Goal: Transaction & Acquisition: Purchase product/service

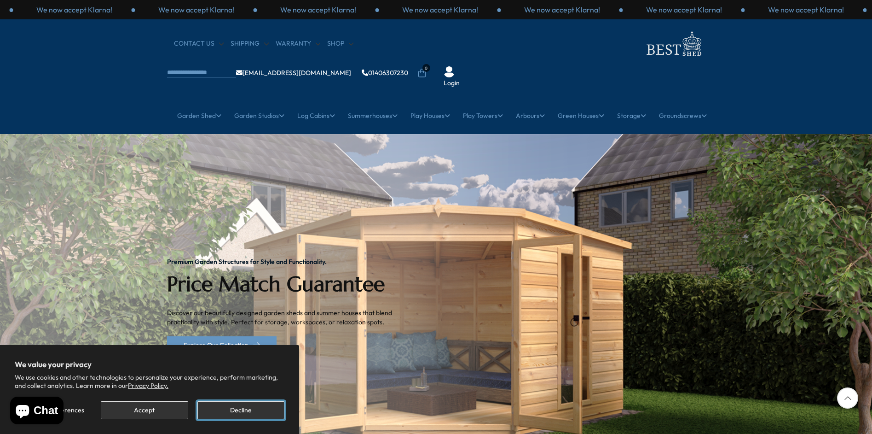
click at [235, 405] on button "Decline" at bounding box center [240, 410] width 87 height 18
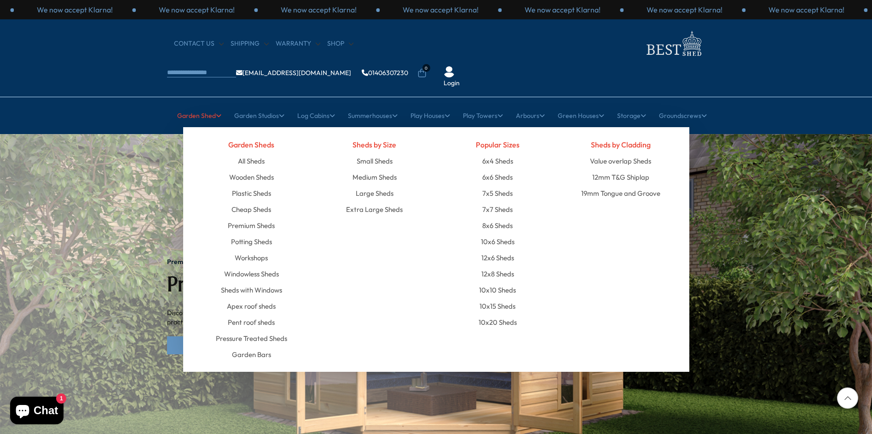
click at [195, 104] on link "Garden Shed" at bounding box center [199, 115] width 44 height 23
click at [264, 169] on link "Wooden Sheds" at bounding box center [251, 177] width 45 height 16
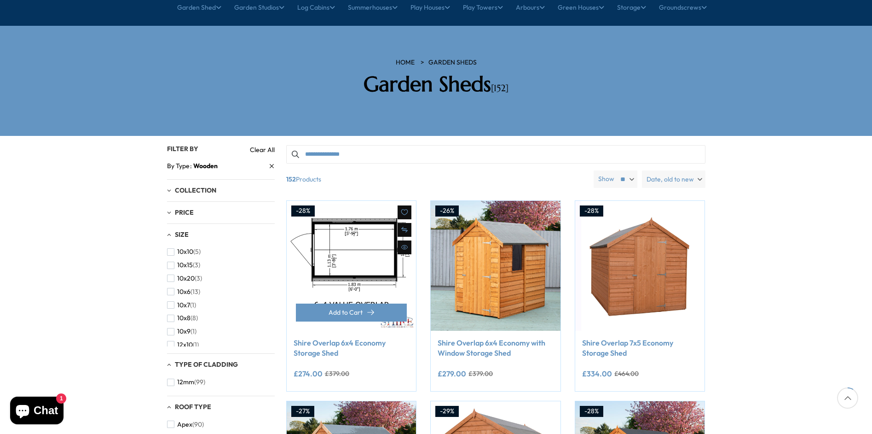
scroll to position [92, 0]
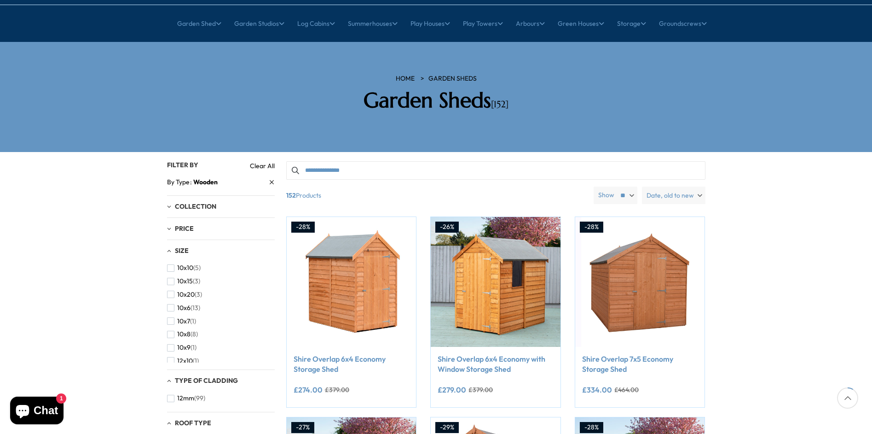
click at [273, 247] on div "Size" at bounding box center [221, 251] width 108 height 8
